Goal: Task Accomplishment & Management: Use online tool/utility

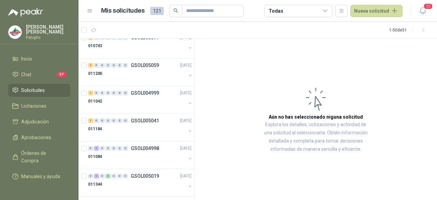
scroll to position [683, 0]
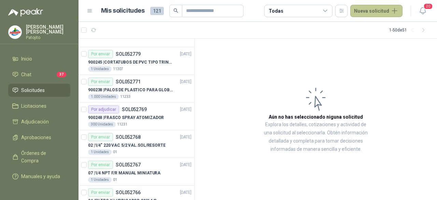
click at [388, 8] on button "Nueva solicitud" at bounding box center [376, 11] width 52 height 12
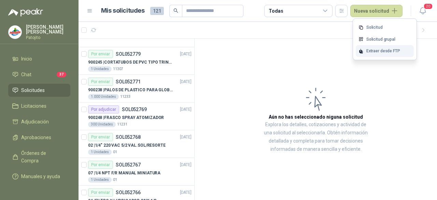
click at [380, 50] on div "Extraer desde FTP" at bounding box center [385, 51] width 58 height 12
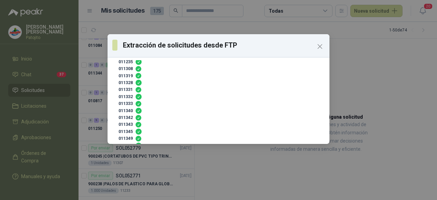
scroll to position [91, 0]
click at [326, 46] on div "Extracción de solicitudes desde FTP" at bounding box center [219, 45] width 222 height 23
click at [319, 47] on icon "Close" at bounding box center [320, 46] width 4 height 4
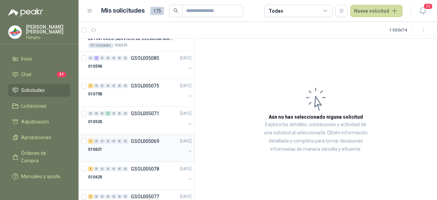
scroll to position [956, 0]
click at [133, 111] on div "0 0 0 1 0 0 0 GSOL005071 [DATE]" at bounding box center [140, 113] width 105 height 8
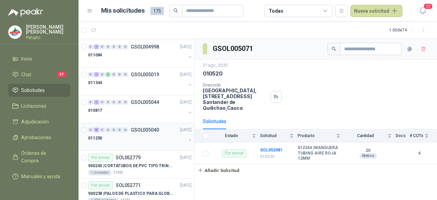
scroll to position [1225, 0]
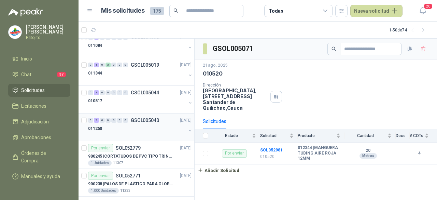
click at [137, 124] on div "011250" at bounding box center [137, 128] width 98 height 8
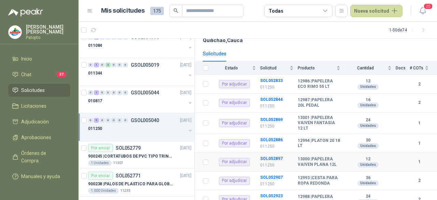
scroll to position [68, 0]
click at [114, 97] on div "010817" at bounding box center [137, 101] width 98 height 8
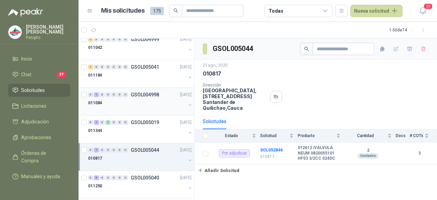
scroll to position [1157, 0]
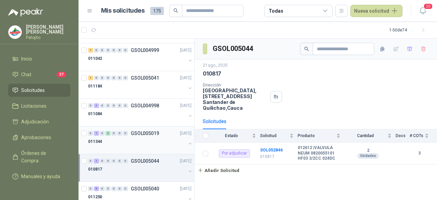
click at [121, 131] on div "0 1 0 3 0 0 0 GSOL005019 [DATE]" at bounding box center [140, 133] width 105 height 8
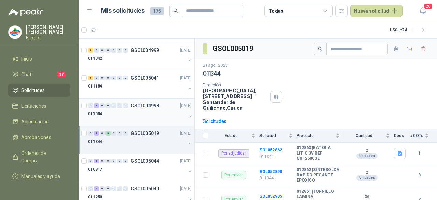
click at [129, 104] on div "0 1 0 0 0 0 0 GSOL004998 [DATE]" at bounding box center [140, 105] width 105 height 8
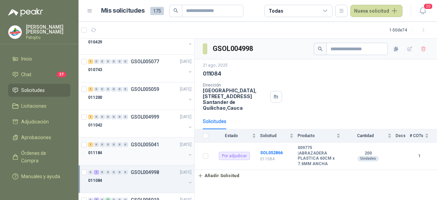
scroll to position [1088, 0]
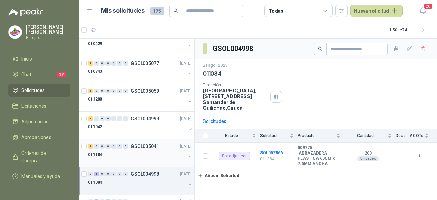
click at [121, 144] on div "1 0 0 0 0 0 0 GSOL005041 [DATE]" at bounding box center [140, 146] width 105 height 8
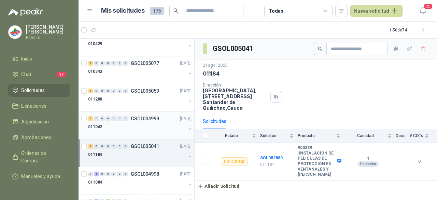
click at [130, 131] on div at bounding box center [137, 133] width 98 height 5
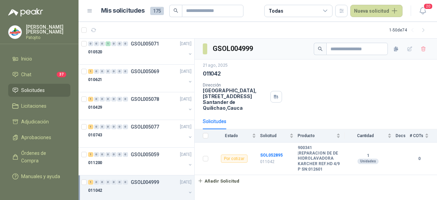
scroll to position [1020, 0]
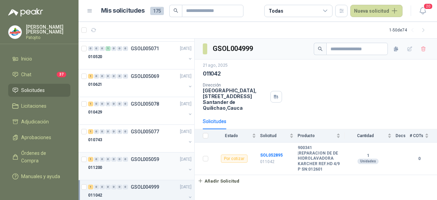
click at [137, 157] on p "GSOL005059" at bounding box center [145, 159] width 28 height 5
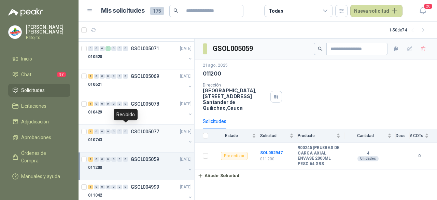
click at [127, 129] on div "0" at bounding box center [125, 131] width 5 height 5
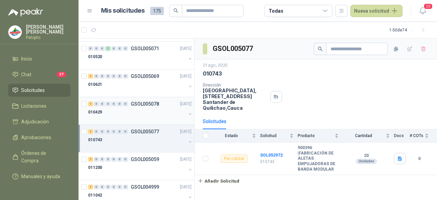
click at [125, 108] on div "010429" at bounding box center [137, 112] width 98 height 8
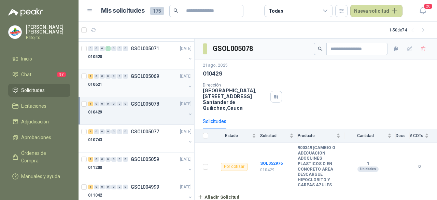
click at [131, 80] on div "010621" at bounding box center [137, 84] width 98 height 8
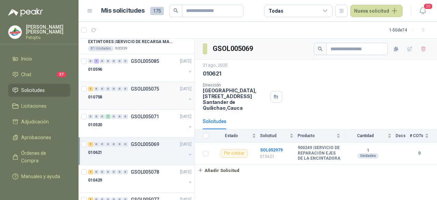
scroll to position [952, 0]
click at [127, 110] on div "0 0 0 1 0 0 0 GSOL005071 [DATE] 010520" at bounding box center [137, 124] width 116 height 28
click at [127, 114] on div "0" at bounding box center [125, 116] width 5 height 5
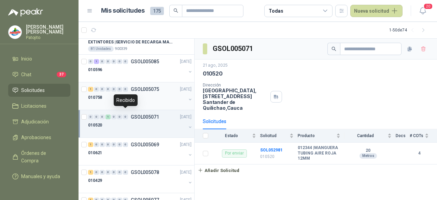
click at [132, 93] on div "010758" at bounding box center [137, 97] width 98 height 8
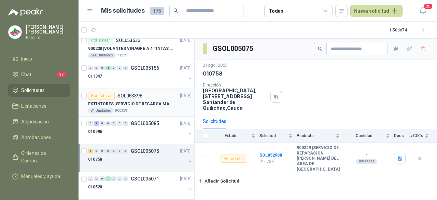
scroll to position [884, 0]
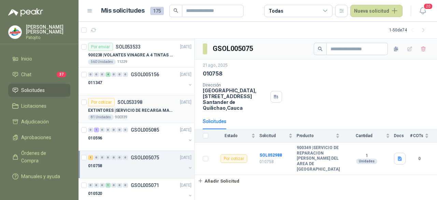
click at [124, 106] on div "EXTINTORES | SERVICIO DE RECARGA MANTENIMIENTO Y PRESTAMOS DE EXTINTORES" at bounding box center [139, 110] width 103 height 8
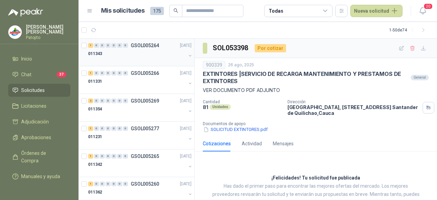
drag, startPoint x: 147, startPoint y: 58, endPoint x: 147, endPoint y: 62, distance: 4.2
click at [147, 58] on div at bounding box center [137, 60] width 98 height 5
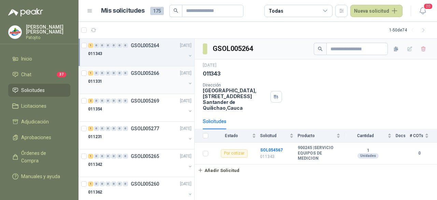
click at [138, 71] on p "GSOL005266" at bounding box center [145, 73] width 28 height 5
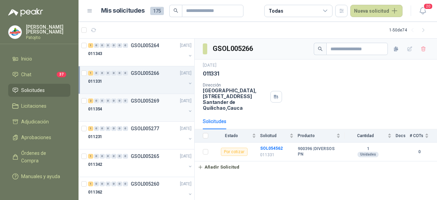
drag, startPoint x: 137, startPoint y: 115, endPoint x: 138, endPoint y: 118, distance: 3.8
click at [137, 115] on div at bounding box center [137, 115] width 98 height 5
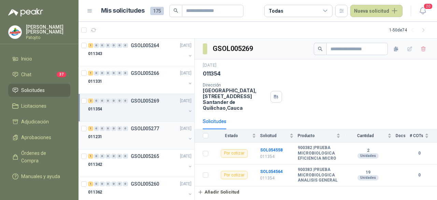
click at [136, 137] on div "011231" at bounding box center [137, 136] width 98 height 8
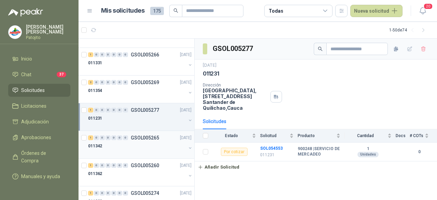
scroll to position [34, 0]
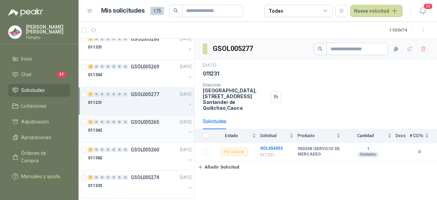
click at [139, 130] on div "011342" at bounding box center [137, 130] width 98 height 8
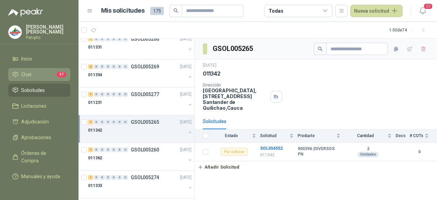
click at [33, 74] on li "Chat 37" at bounding box center [39, 75] width 54 height 8
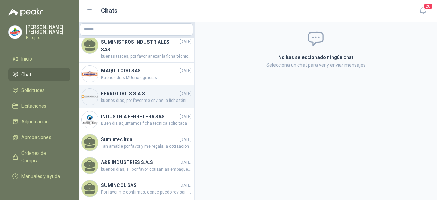
scroll to position [350, 0]
